Goal: Obtain resource: Download file/media

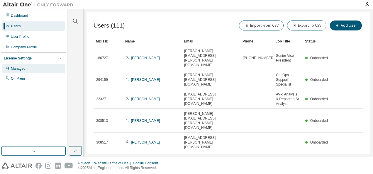
click at [20, 70] on div "Managed" at bounding box center [18, 68] width 15 height 5
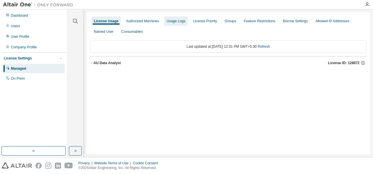
click at [176, 22] on div "Usage Logs" at bounding box center [175, 21] width 19 height 5
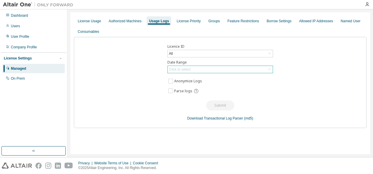
click at [229, 72] on div "Click to select" at bounding box center [220, 69] width 105 height 7
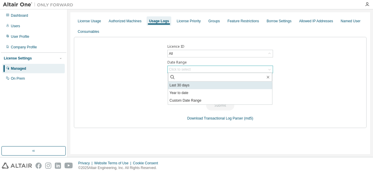
click at [179, 84] on li "Last 30 days" at bounding box center [220, 85] width 104 height 8
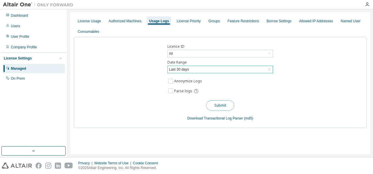
click at [219, 105] on button "Submit" at bounding box center [220, 105] width 28 height 10
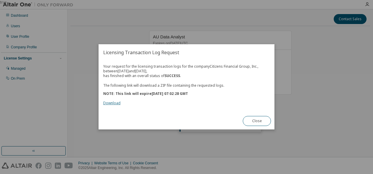
click at [109, 103] on link "Download" at bounding box center [111, 103] width 17 height 5
